Goal: Task Accomplishment & Management: Use online tool/utility

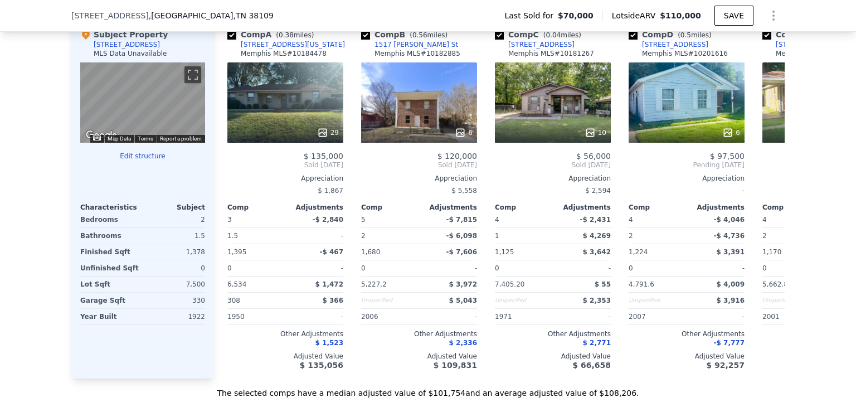
scroll to position [1120, 0]
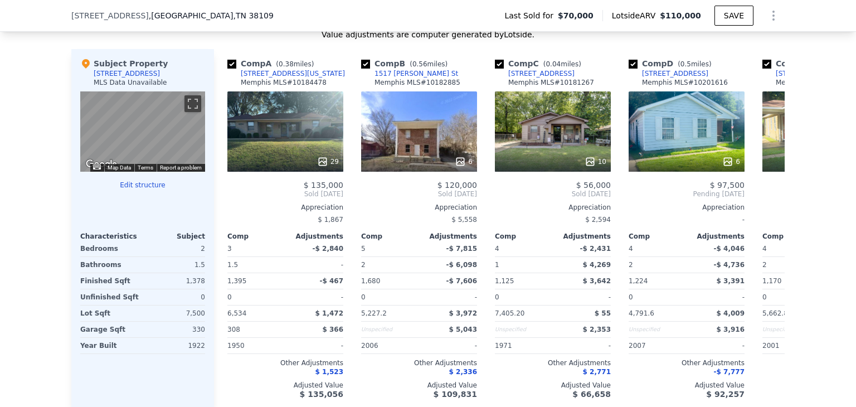
click at [147, 187] on button "Edit structure" at bounding box center [142, 185] width 125 height 9
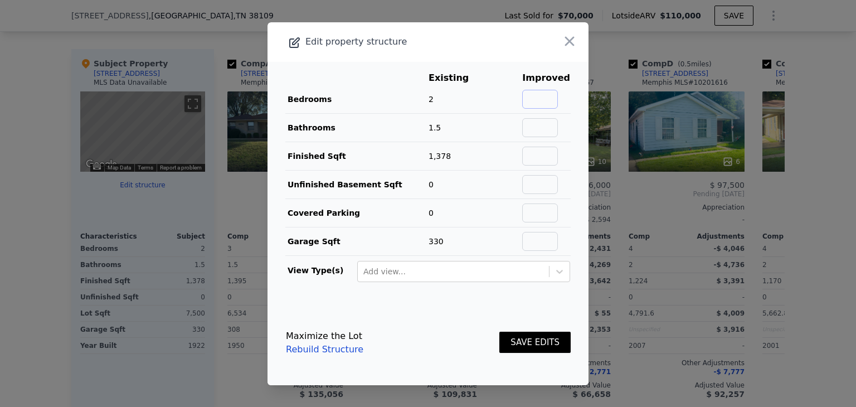
click at [531, 96] on input "text" at bounding box center [540, 99] width 36 height 19
type input "3"
click at [545, 127] on input "text" at bounding box center [540, 127] width 36 height 19
type input "2"
click at [533, 341] on button "SAVE EDITS" at bounding box center [534, 343] width 71 height 22
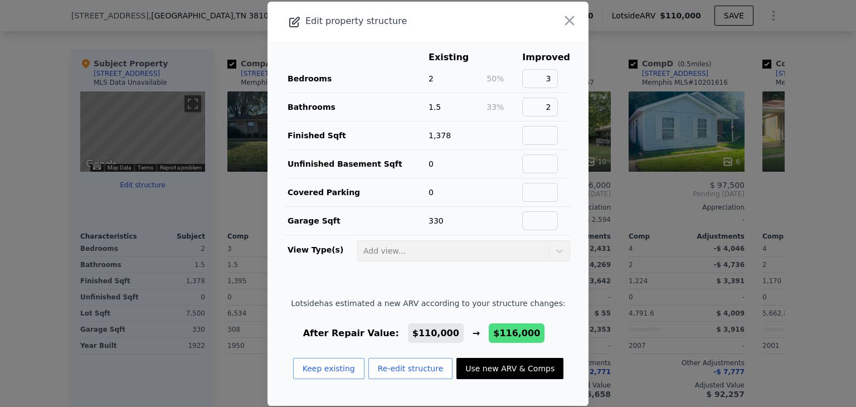
click at [500, 372] on button "Use new ARV & Comps" at bounding box center [510, 368] width 107 height 21
type input "8276.4"
checkbox input "false"
checkbox input "true"
type input "$ 116,000"
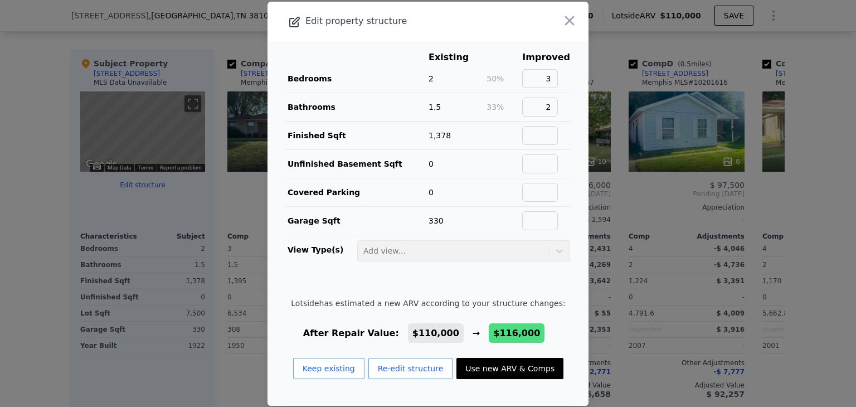
type input "$ 33,755"
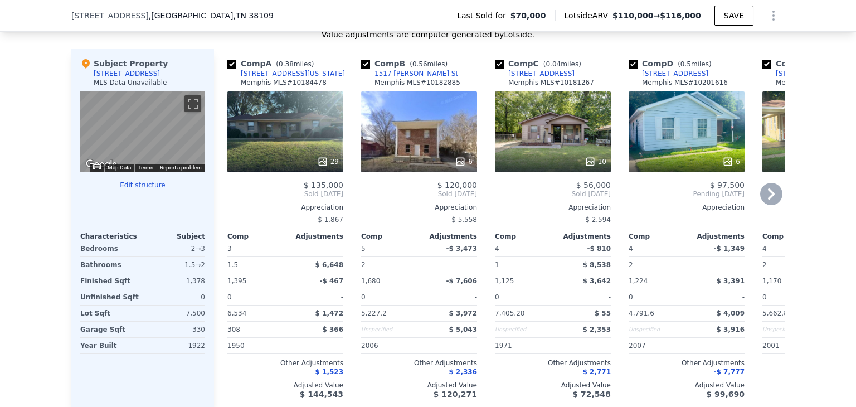
click at [770, 197] on icon at bounding box center [771, 194] width 22 height 22
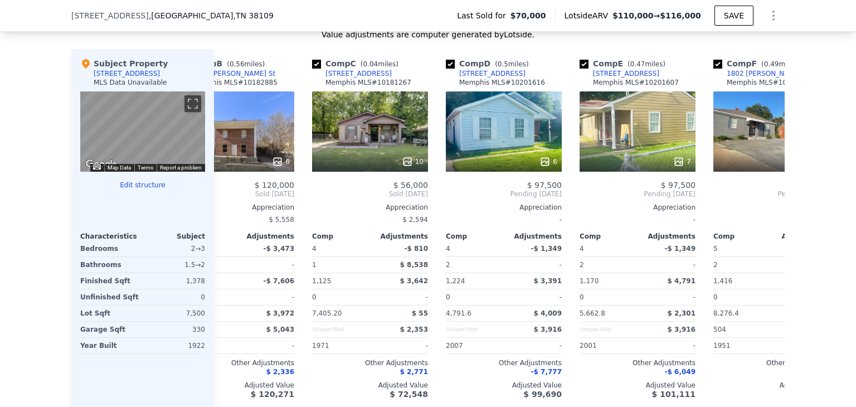
scroll to position [0, 268]
